Goal: Find specific page/section: Find specific page/section

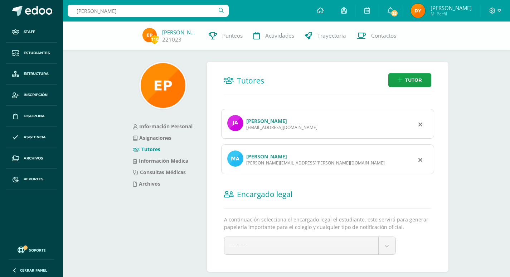
click at [133, 10] on input "Ana Paula Requena" at bounding box center [148, 11] width 161 height 12
click at [133, 9] on input "Ana Paula Requena" at bounding box center [148, 11] width 161 height 12
type input "marielos cardona"
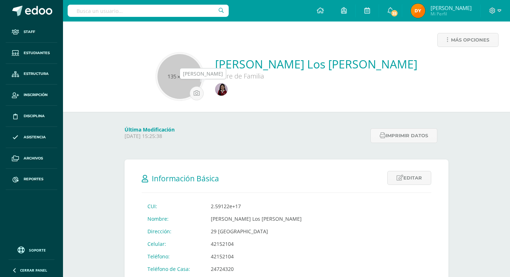
click at [218, 89] on img at bounding box center [221, 89] width 13 height 13
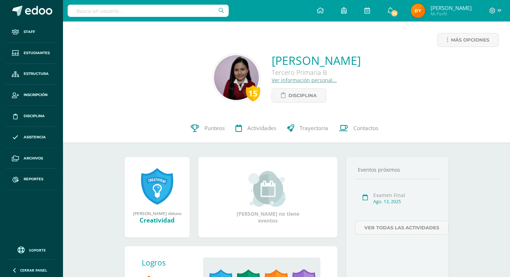
drag, startPoint x: 232, startPoint y: 59, endPoint x: 391, endPoint y: 64, distance: 159.7
click at [391, 64] on div "15 [PERSON_NAME] Tercero Primaria B Ver información personal... Disciplina" at bounding box center [287, 78] width 436 height 50
copy link "[PERSON_NAME]"
